Goal: Register for event/course

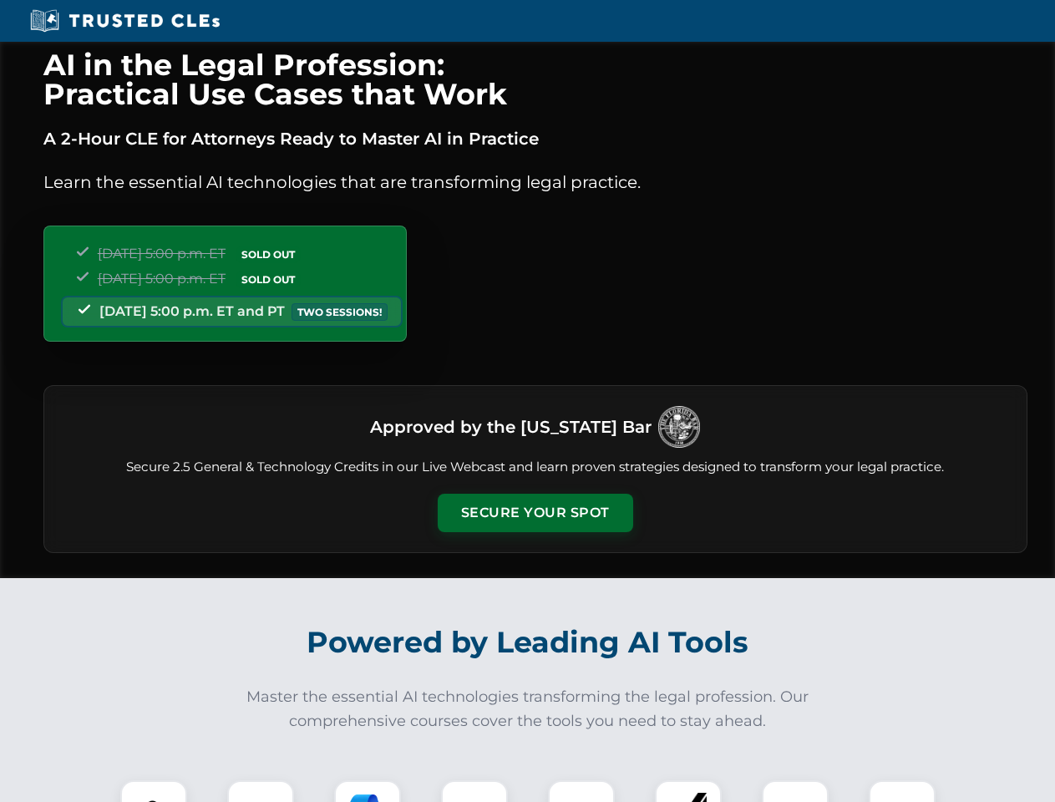
click at [534, 513] on button "Secure Your Spot" at bounding box center [535, 512] width 195 height 38
click at [154, 791] on img at bounding box center [153, 813] width 48 height 48
